Goal: Task Accomplishment & Management: Use online tool/utility

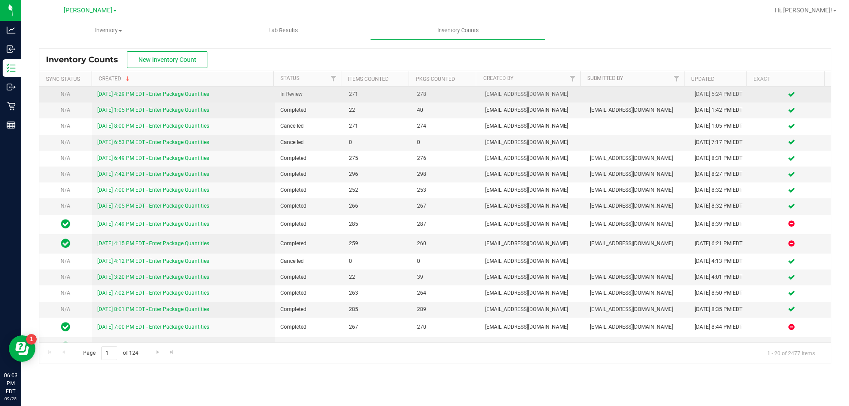
click at [189, 93] on link "[DATE] 4:29 PM EDT - Enter Package Quantities" at bounding box center [153, 94] width 112 height 6
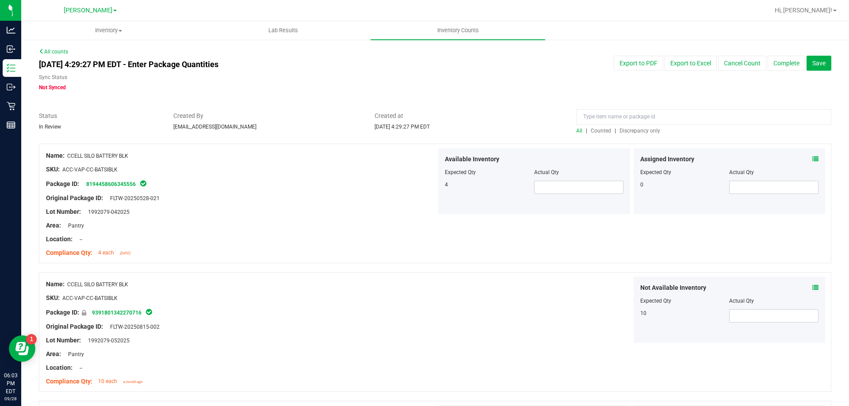
click at [616, 135] on div at bounding box center [435, 139] width 792 height 9
click at [620, 131] on span "Discrepancy only" at bounding box center [640, 131] width 41 height 6
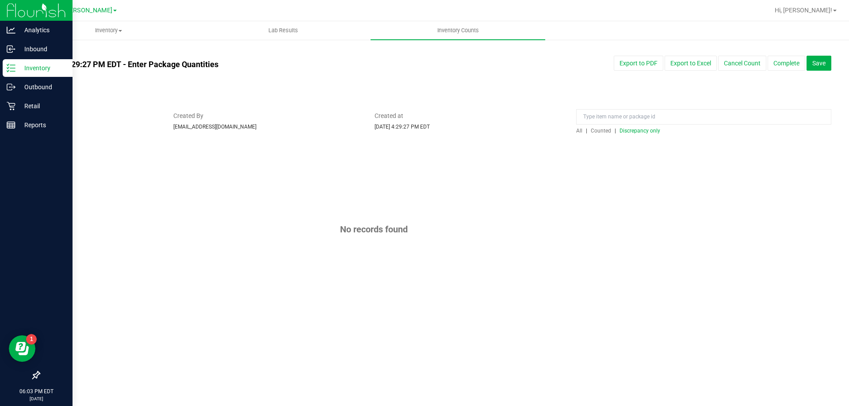
click at [36, 69] on p "Inventory" at bounding box center [41, 68] width 53 height 11
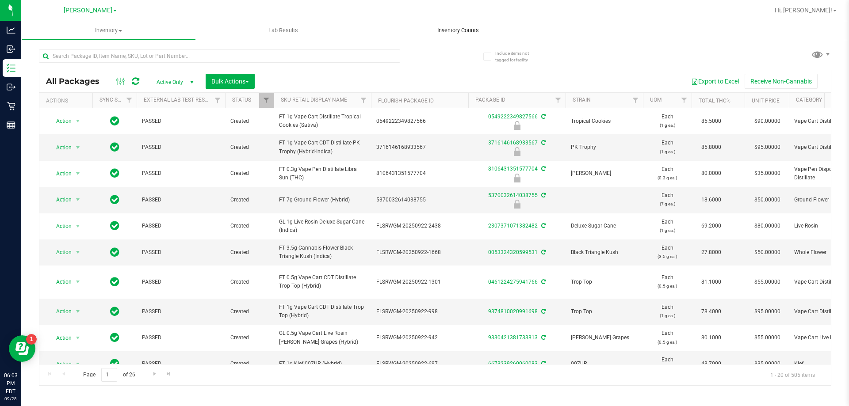
click at [449, 34] on span "Inventory Counts" at bounding box center [457, 31] width 65 height 8
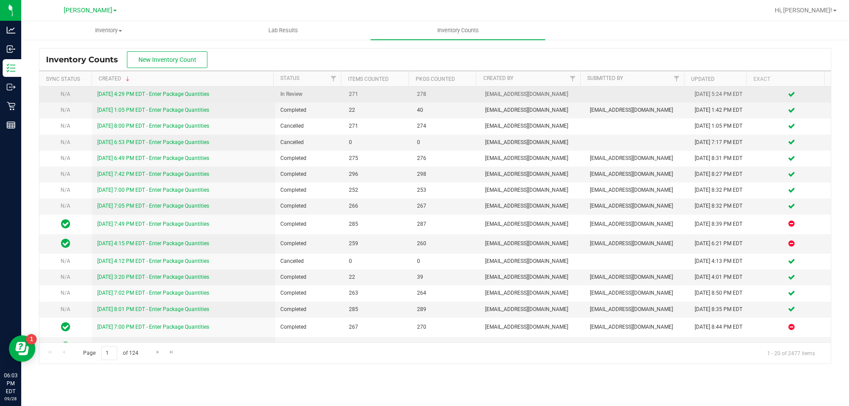
click at [192, 92] on link "[DATE] 4:29 PM EDT - Enter Package Quantities" at bounding box center [153, 94] width 112 height 6
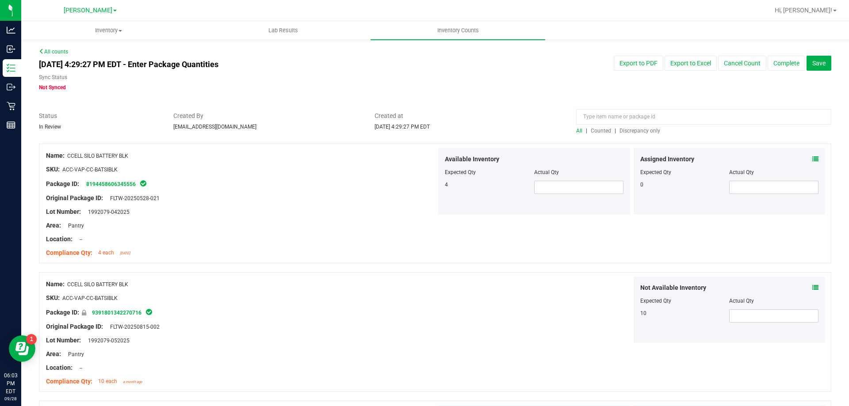
click at [620, 133] on span "Discrepancy only" at bounding box center [640, 131] width 41 height 6
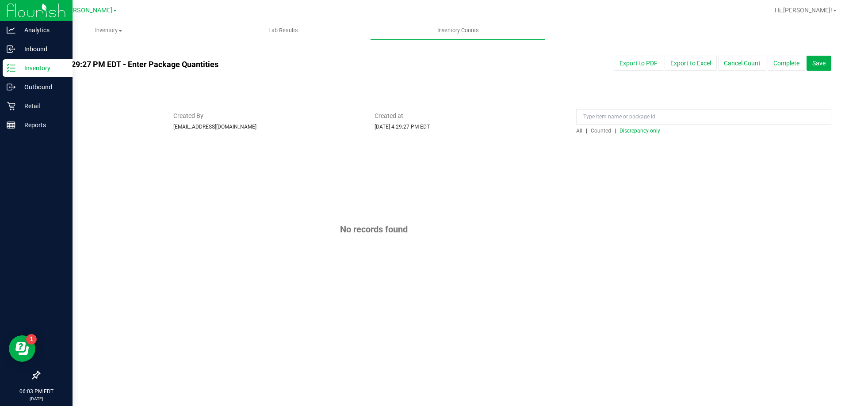
click at [24, 65] on p "Inventory" at bounding box center [41, 68] width 53 height 11
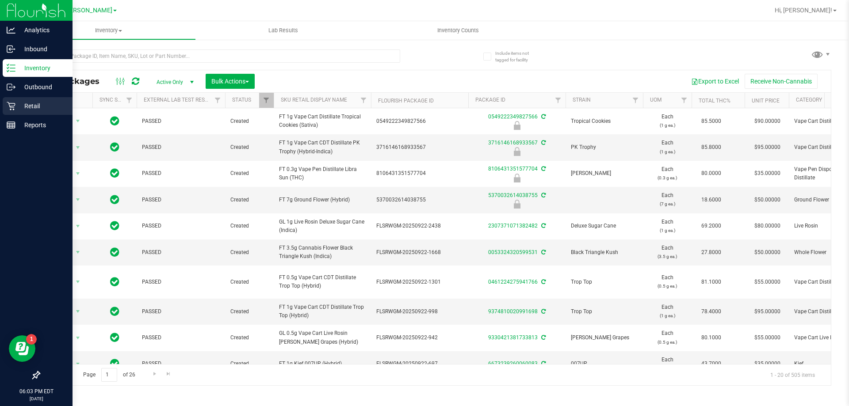
click at [36, 105] on p "Retail" at bounding box center [41, 106] width 53 height 11
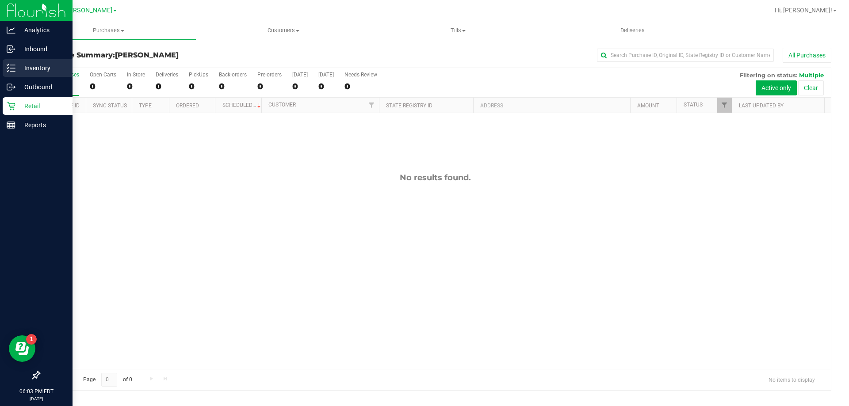
click at [15, 66] on p "Inventory" at bounding box center [41, 68] width 53 height 11
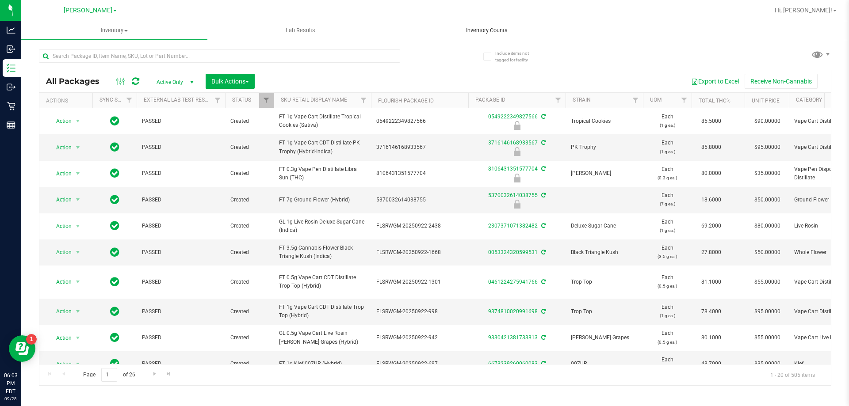
click at [482, 35] on uib-tab-heading "Inventory Counts" at bounding box center [486, 31] width 185 height 18
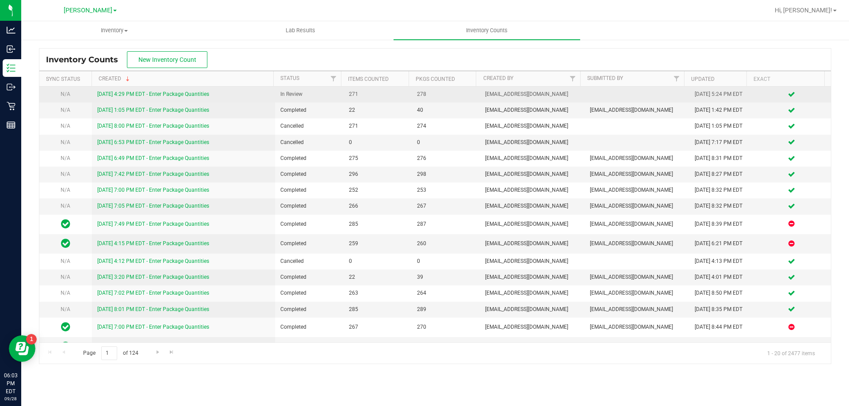
click at [159, 94] on link "[DATE] 4:29 PM EDT - Enter Package Quantities" at bounding box center [153, 94] width 112 height 6
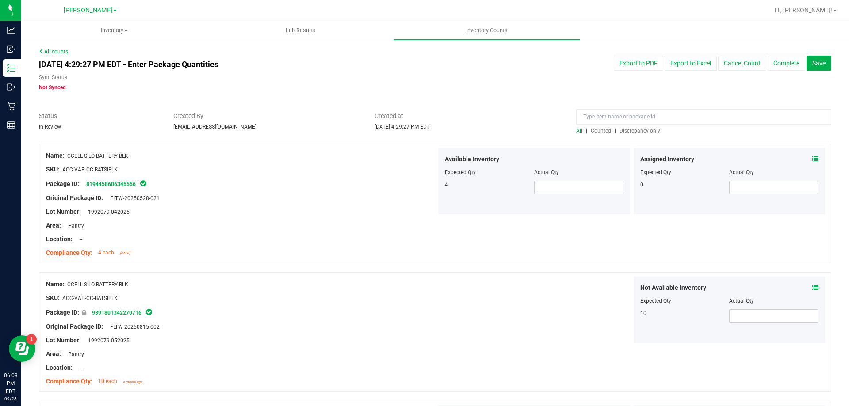
click at [647, 130] on span "Discrepancy only" at bounding box center [640, 131] width 41 height 6
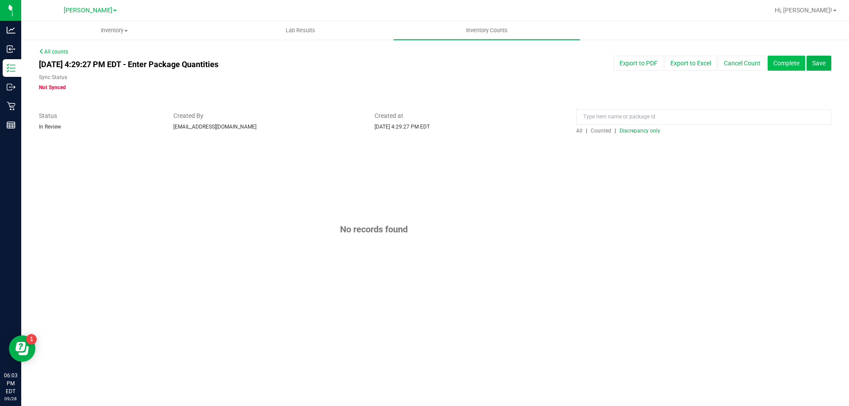
click at [780, 66] on button "Complete" at bounding box center [787, 63] width 38 height 15
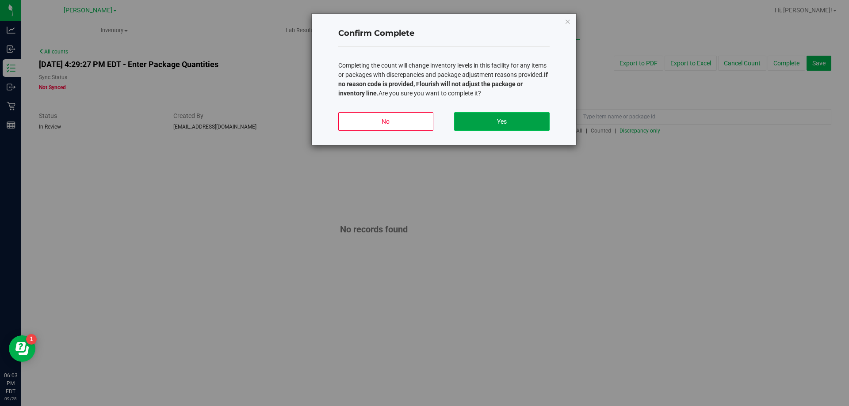
click at [513, 129] on button "Yes" at bounding box center [501, 121] width 95 height 19
